Goal: Find specific page/section: Find specific page/section

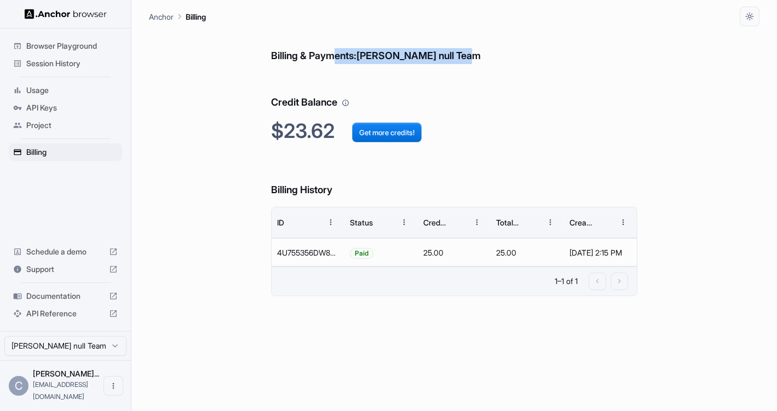
drag, startPoint x: 466, startPoint y: 59, endPoint x: 334, endPoint y: 56, distance: 131.9
click at [334, 56] on h6 "Billing & Payments: [PERSON_NAME] null Team" at bounding box center [454, 45] width 366 height 38
click at [337, 55] on h6 "Billing & Payments: [PERSON_NAME] null Team" at bounding box center [454, 45] width 366 height 38
click at [435, 57] on h6 "Billing & Payments: [PERSON_NAME] null Team" at bounding box center [454, 45] width 366 height 38
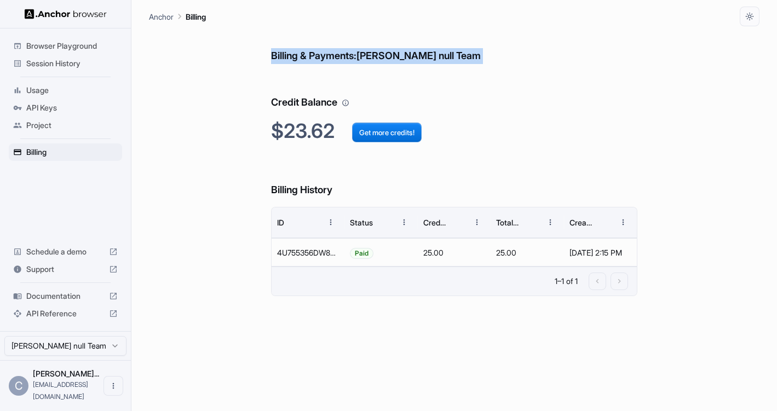
click at [435, 57] on h6 "Billing & Payments: [PERSON_NAME] null Team" at bounding box center [454, 45] width 366 height 38
click at [446, 58] on h6 "Billing & Payments: [PERSON_NAME] null Team" at bounding box center [454, 45] width 366 height 38
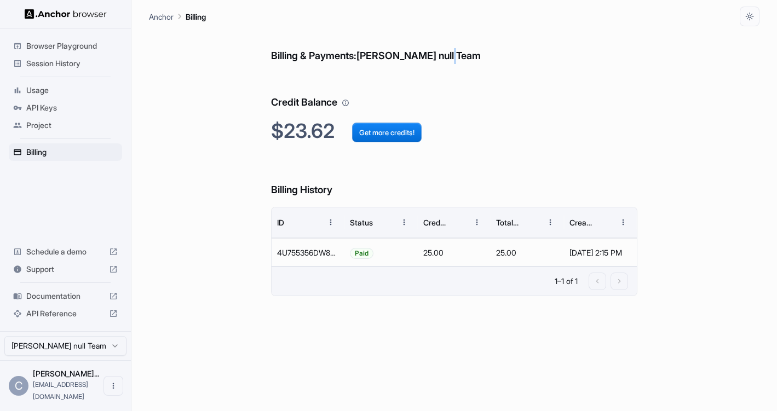
click at [446, 58] on h6 "Billing & Payments: [PERSON_NAME] null Team" at bounding box center [454, 45] width 366 height 38
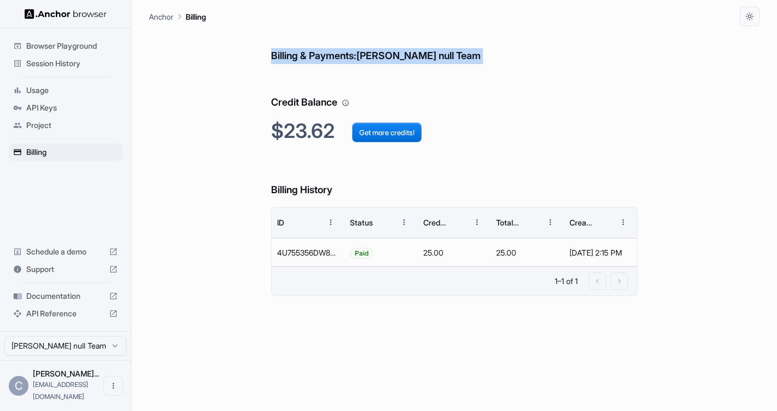
click at [446, 58] on h6 "Billing & Payments: [PERSON_NAME] null Team" at bounding box center [454, 45] width 366 height 38
click at [449, 60] on h6 "Billing & Payments: [PERSON_NAME] null Team" at bounding box center [454, 45] width 366 height 38
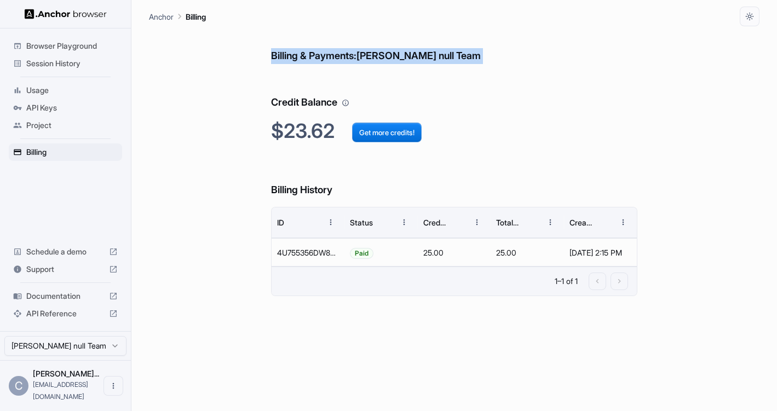
click at [451, 60] on h6 "Billing & Payments: [PERSON_NAME] null Team" at bounding box center [454, 45] width 366 height 38
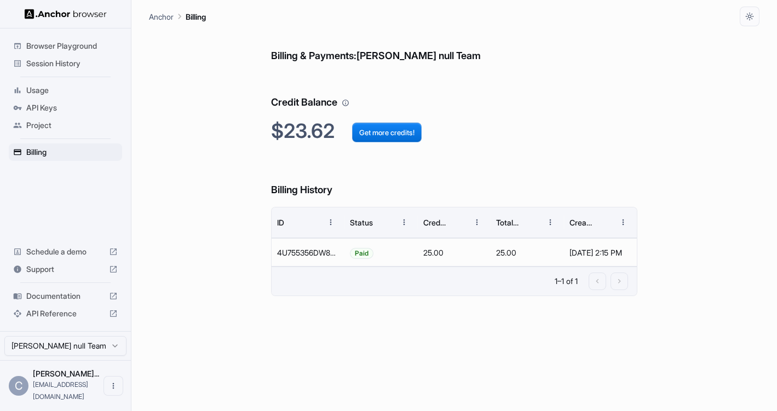
click at [453, 60] on h6 "Billing & Payments: [PERSON_NAME] null Team" at bounding box center [454, 45] width 366 height 38
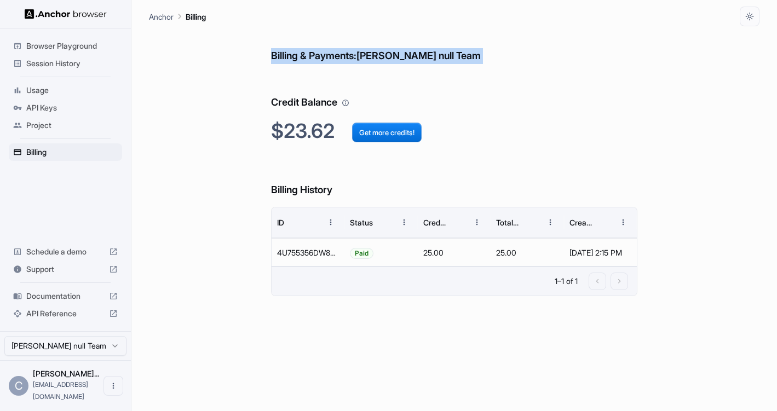
click at [453, 60] on h6 "Billing & Payments: [PERSON_NAME] null Team" at bounding box center [454, 45] width 366 height 38
drag, startPoint x: 449, startPoint y: 60, endPoint x: 426, endPoint y: 50, distance: 25.0
click at [426, 50] on h6 "Billing & Payments: [PERSON_NAME] null Team" at bounding box center [454, 45] width 366 height 38
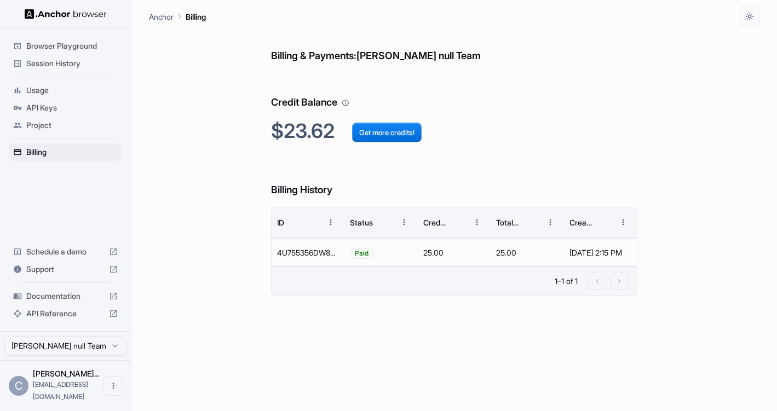
click at [424, 52] on h6 "Billing & Payments: [PERSON_NAME] null Team" at bounding box center [454, 45] width 366 height 38
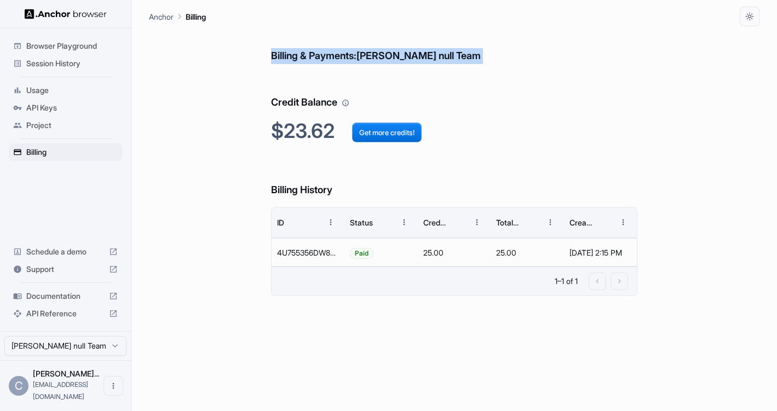
click at [424, 52] on h6 "Billing & Payments: [PERSON_NAME] null Team" at bounding box center [454, 45] width 366 height 38
click at [431, 52] on h6 "Billing & Payments: [PERSON_NAME] null Team" at bounding box center [454, 45] width 366 height 38
